Goal: Information Seeking & Learning: Check status

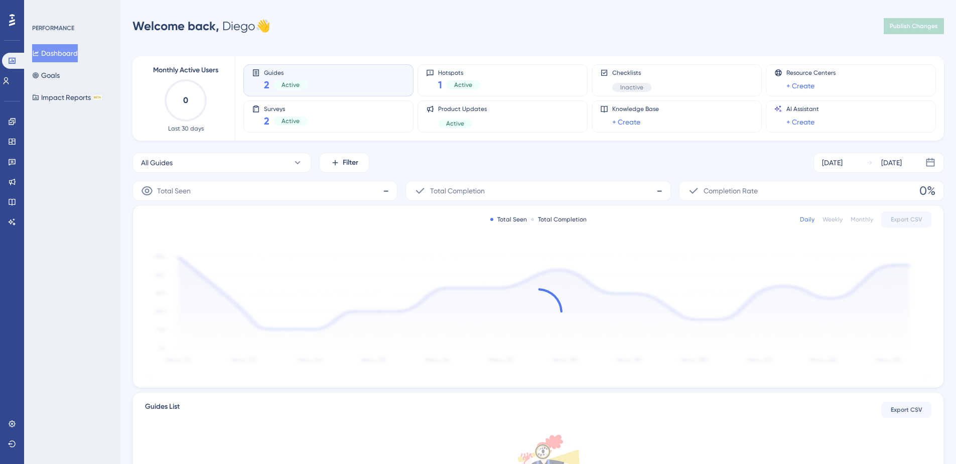
click at [43, 181] on div "PERFORMANCE Dashboard Goals Impact Reports BETA" at bounding box center [72, 232] width 96 height 464
click at [15, 161] on icon at bounding box center [12, 162] width 7 height 7
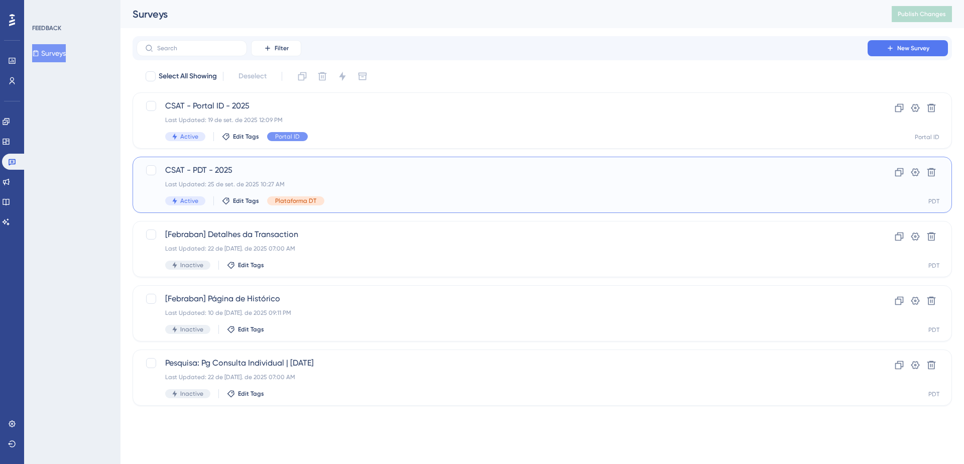
click at [252, 171] on span "CSAT - PDT - 2025" at bounding box center [502, 170] width 674 height 12
click at [16, 61] on link at bounding box center [12, 61] width 8 height 16
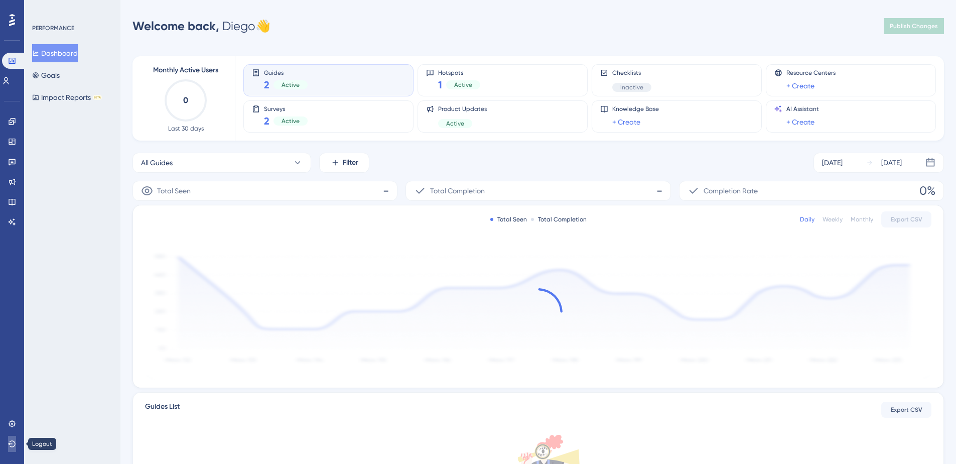
click at [10, 443] on icon at bounding box center [12, 444] width 8 height 8
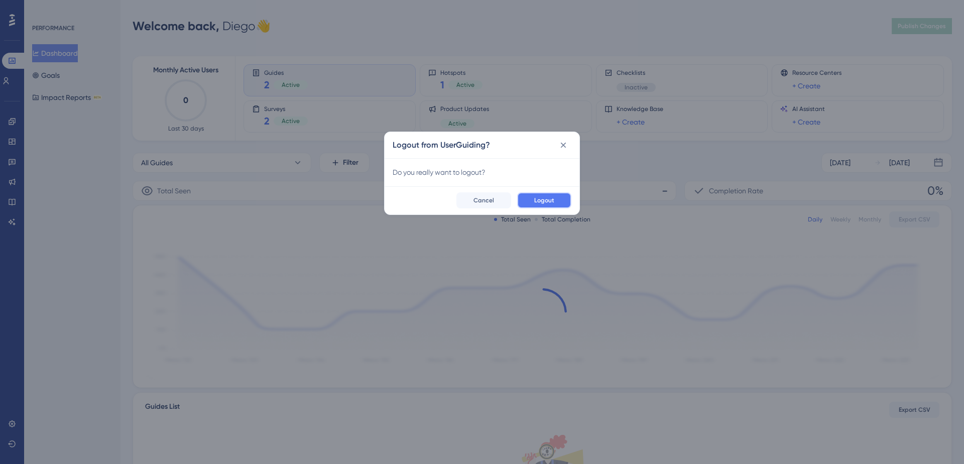
click at [541, 202] on span "Logout" at bounding box center [544, 200] width 20 height 8
